Goal: Information Seeking & Learning: Learn about a topic

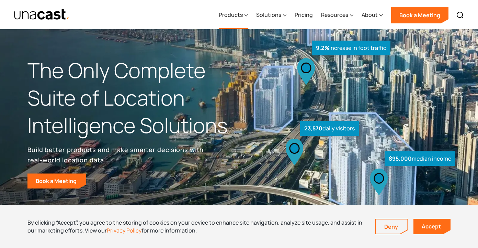
click at [232, 14] on div "Products" at bounding box center [231, 15] width 24 height 8
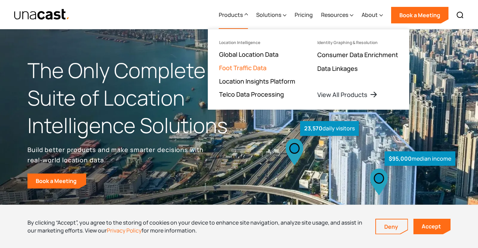
click at [242, 70] on link "Foot Traffic Data" at bounding box center [242, 68] width 47 height 8
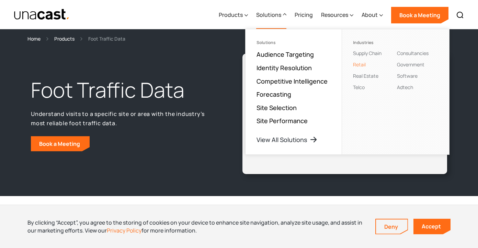
click at [362, 64] on link "Retail" at bounding box center [359, 64] width 13 height 7
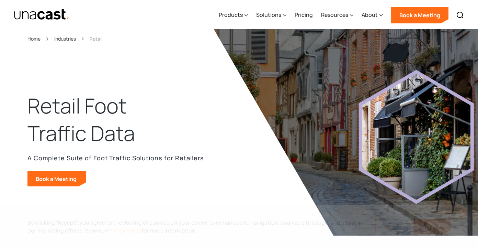
click at [39, 14] on img "home" at bounding box center [42, 15] width 56 height 12
